Goal: Browse casually

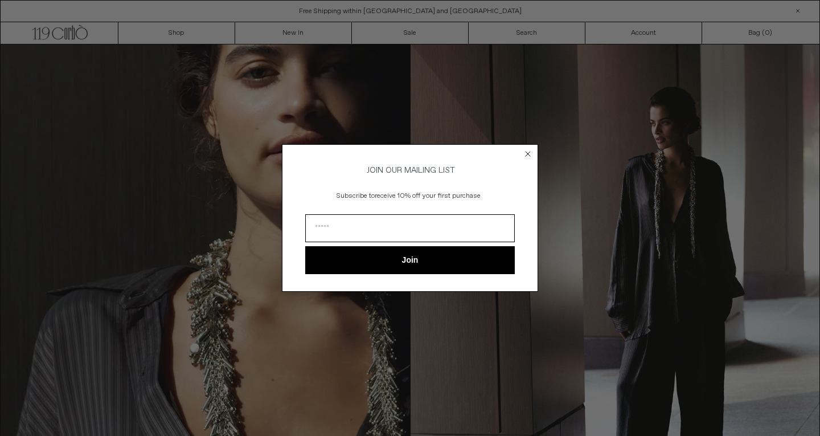
click at [524, 149] on circle "Close dialog" at bounding box center [528, 154] width 11 height 11
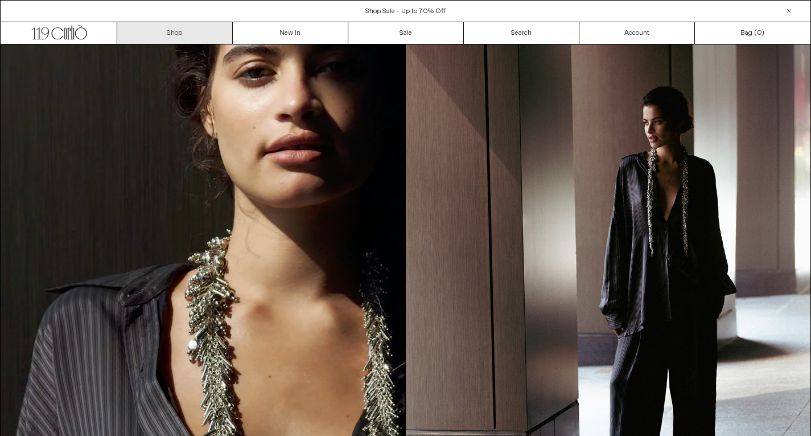
click at [182, 29] on link "Shop" at bounding box center [175, 33] width 116 height 22
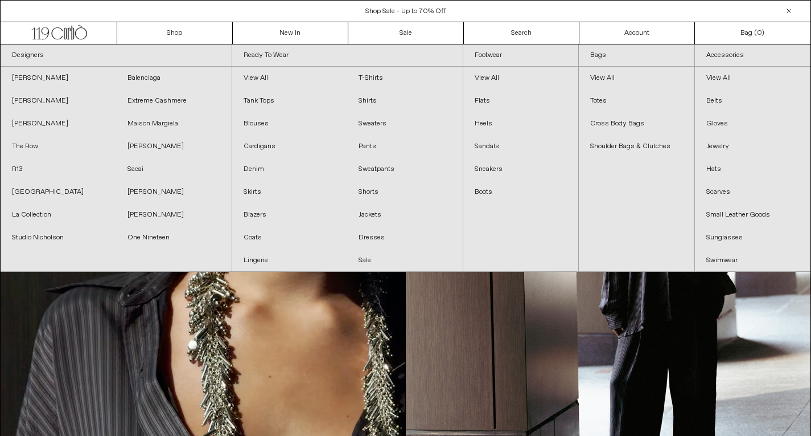
click at [256, 44] on div "Designers Ann Demeulemeester Balenciaga Dries Van Noten Extreme Cashmere Jil Sa…" at bounding box center [406, 158] width 810 height 228
click at [270, 30] on link "New In" at bounding box center [291, 33] width 116 height 22
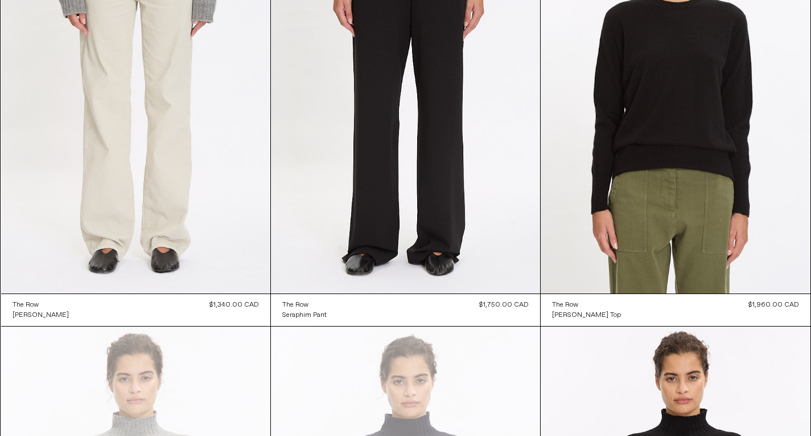
scroll to position [6304, 0]
